Goal: Submit feedback/report problem

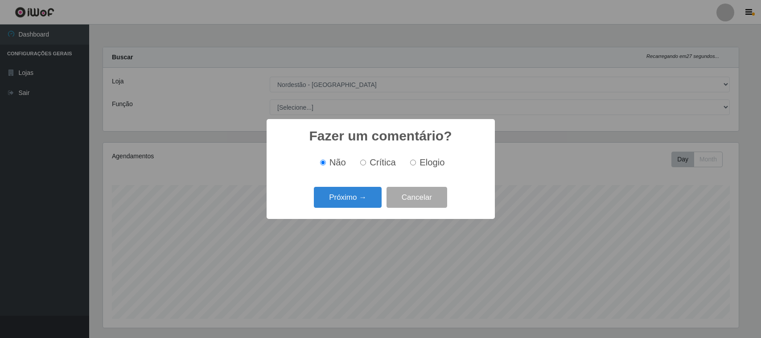
select select "420"
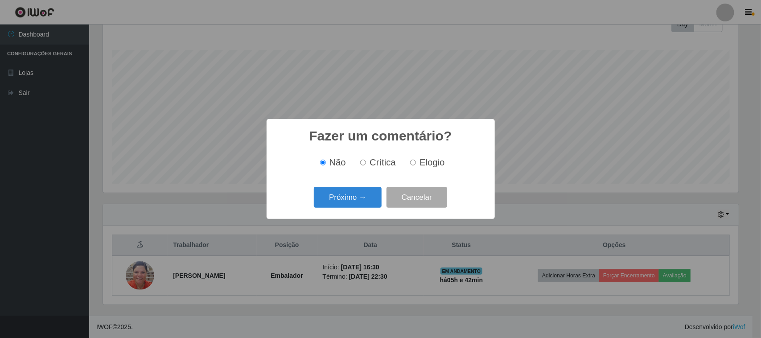
scroll to position [185, 636]
drag, startPoint x: 417, startPoint y: 163, endPoint x: 386, endPoint y: 177, distance: 34.5
click at [413, 164] on label "Elogio" at bounding box center [426, 162] width 38 height 10
click at [423, 157] on span "Elogio" at bounding box center [431, 162] width 25 height 10
click at [416, 160] on input "Elogio" at bounding box center [413, 163] width 6 height 6
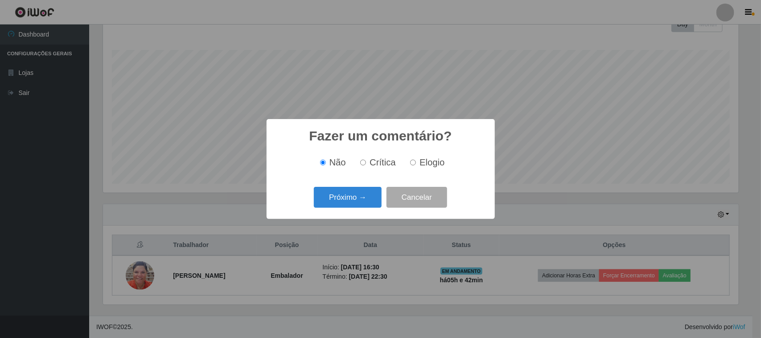
radio input "true"
click at [366, 198] on button "Próximo →" at bounding box center [348, 197] width 68 height 21
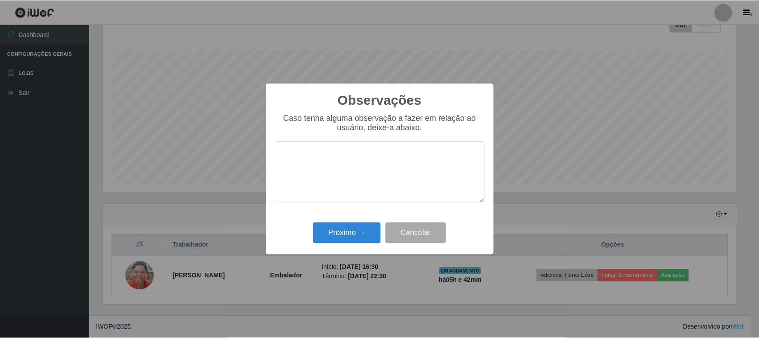
scroll to position [445553, 445102]
click at [409, 158] on textarea at bounding box center [380, 171] width 210 height 61
type textarea "pontual"
click at [368, 235] on button "Próximo →" at bounding box center [348, 232] width 68 height 21
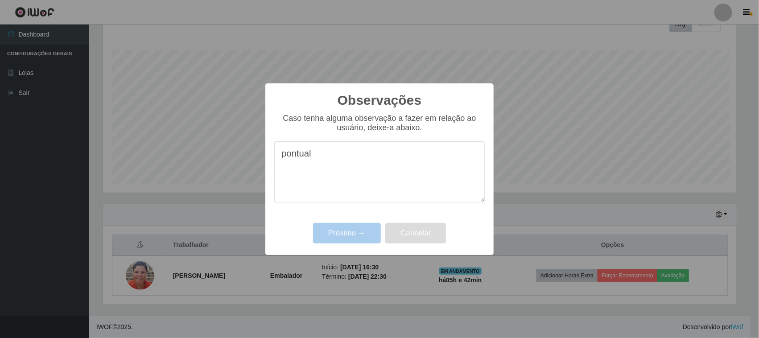
scroll to position [185, 642]
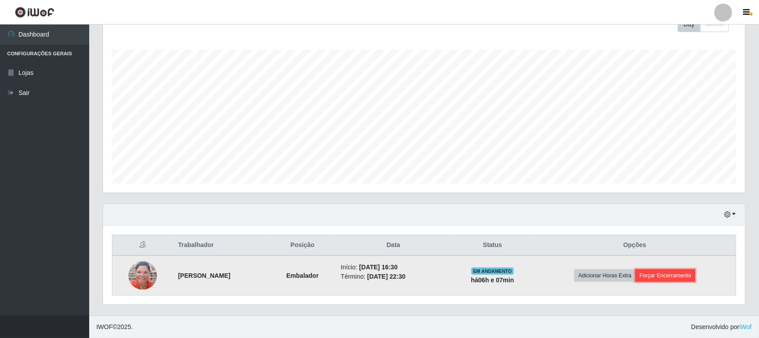
click at [669, 275] on button "Forçar Encerramento" at bounding box center [665, 275] width 60 height 12
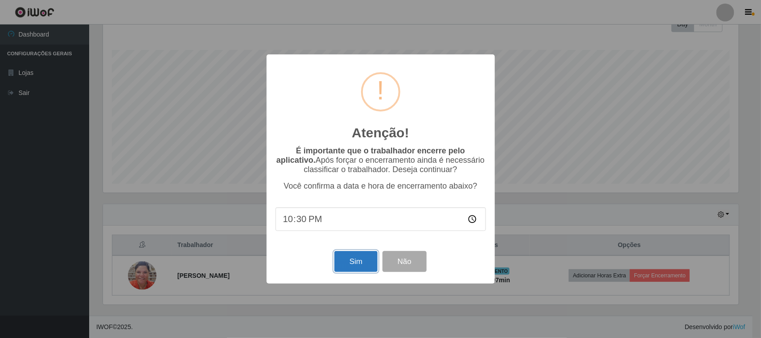
click at [366, 268] on button "Sim" at bounding box center [355, 261] width 43 height 21
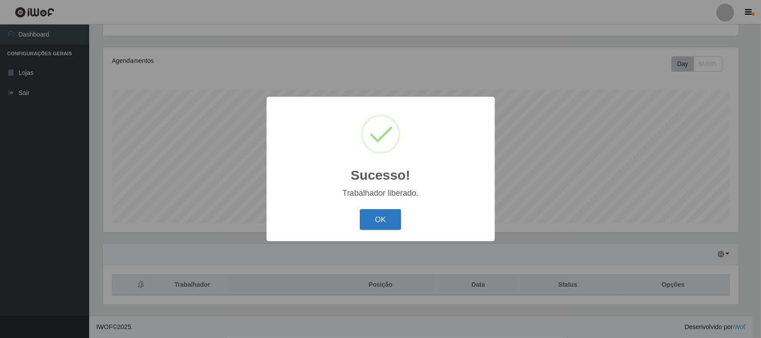
click at [383, 219] on button "OK" at bounding box center [380, 219] width 41 height 21
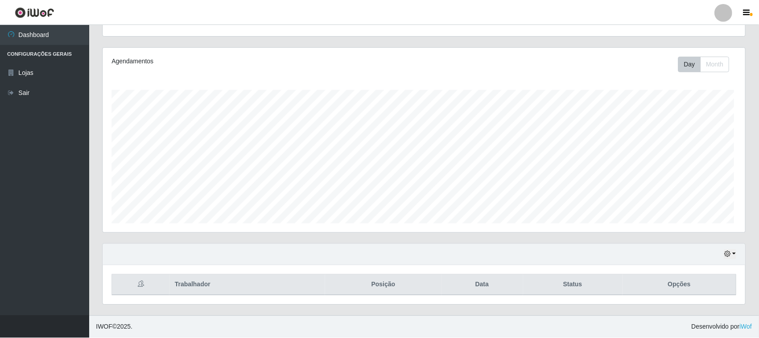
scroll to position [185, 642]
click at [732, 250] on button "button" at bounding box center [729, 254] width 12 height 10
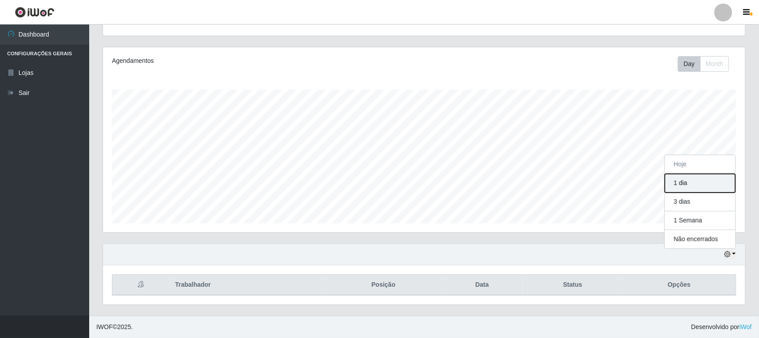
click at [685, 184] on button "1 dia" at bounding box center [700, 183] width 70 height 19
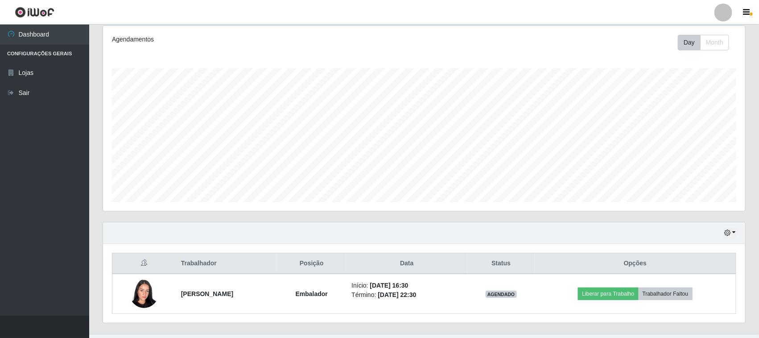
scroll to position [136, 0]
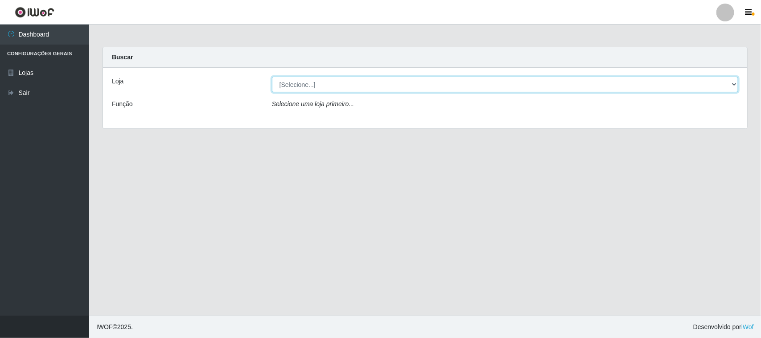
click at [526, 81] on select "[Selecione...] Nordestão - [GEOGRAPHIC_DATA]" at bounding box center [505, 85] width 466 height 16
select select "420"
click at [272, 77] on select "[Selecione...] Nordestão - [GEOGRAPHIC_DATA]" at bounding box center [505, 85] width 466 height 16
